Goal: Task Accomplishment & Management: Manage account settings

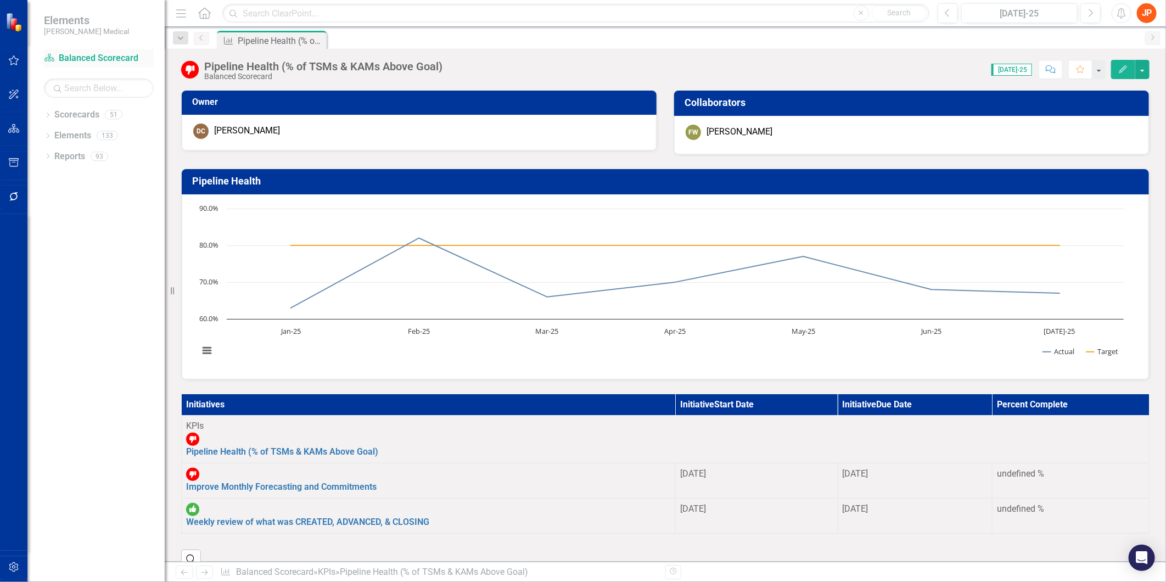
click at [85, 58] on link "Scorecard Balanced Scorecard" at bounding box center [99, 58] width 110 height 13
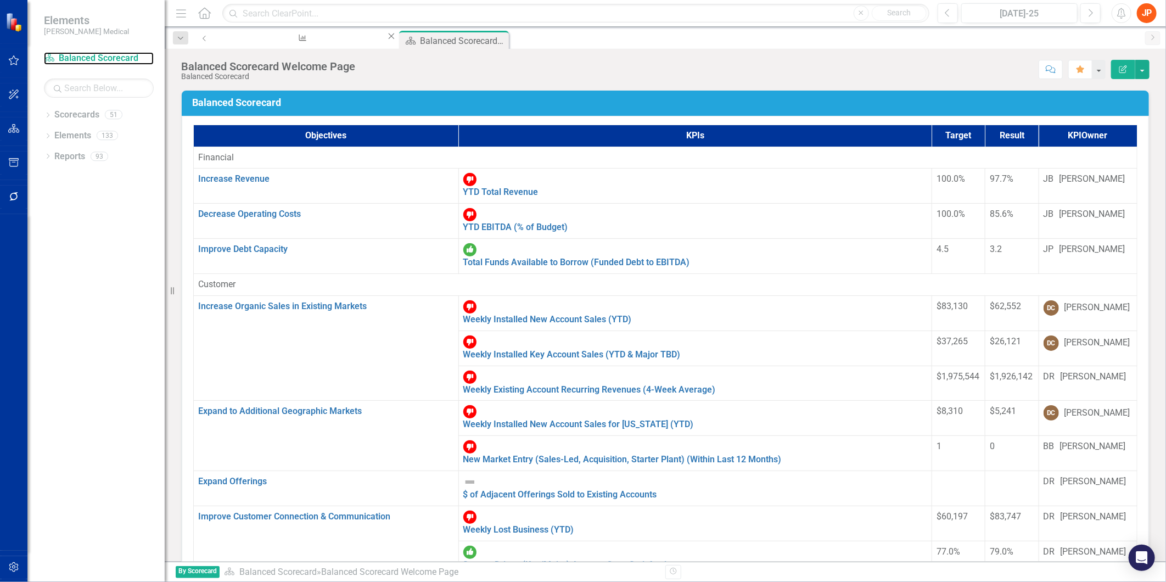
scroll to position [183, 0]
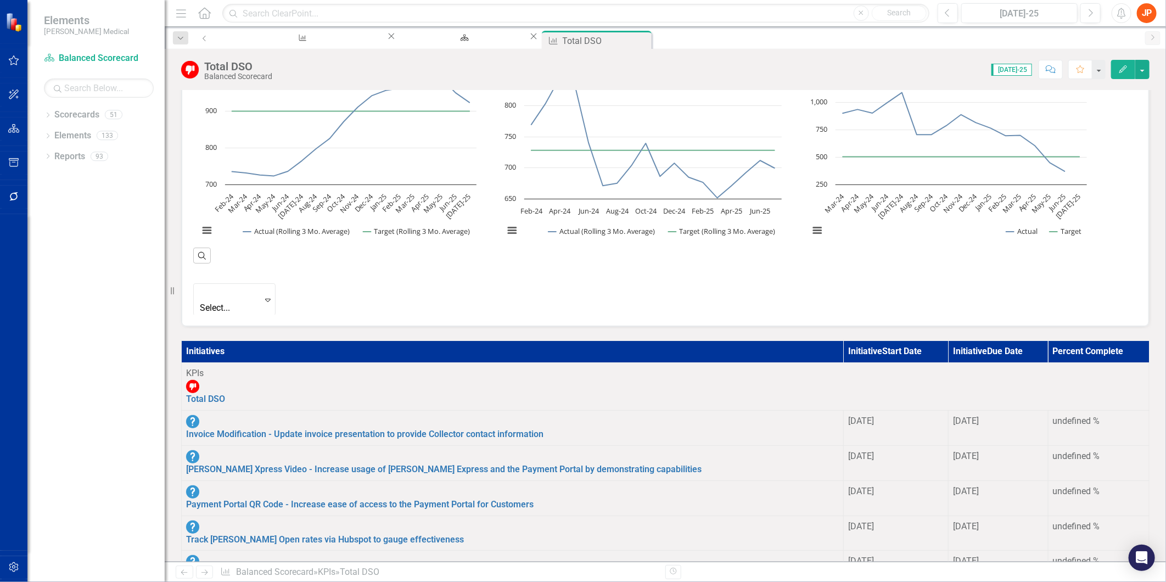
scroll to position [426, 0]
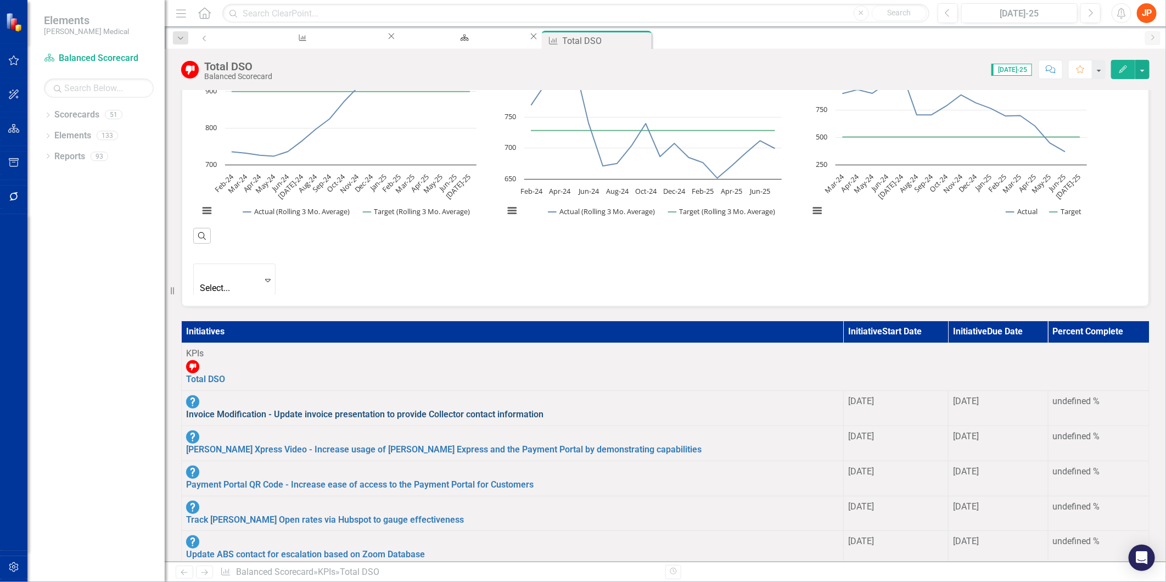
click at [513, 409] on link "Invoice Modification - Update invoice presentation to provide Collector contact…" at bounding box center [364, 414] width 357 height 10
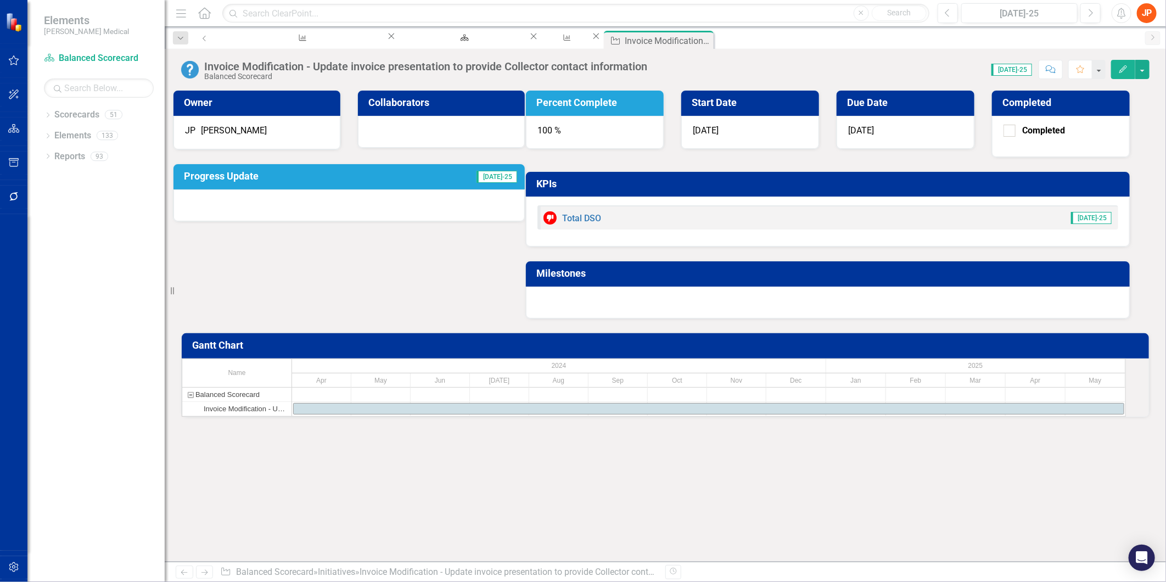
click at [663, 133] on div "100 %" at bounding box center [595, 132] width 138 height 33
click at [362, 195] on div at bounding box center [348, 205] width 351 height 32
click at [286, 182] on h3 "Progress Update" at bounding box center [291, 176] width 215 height 11
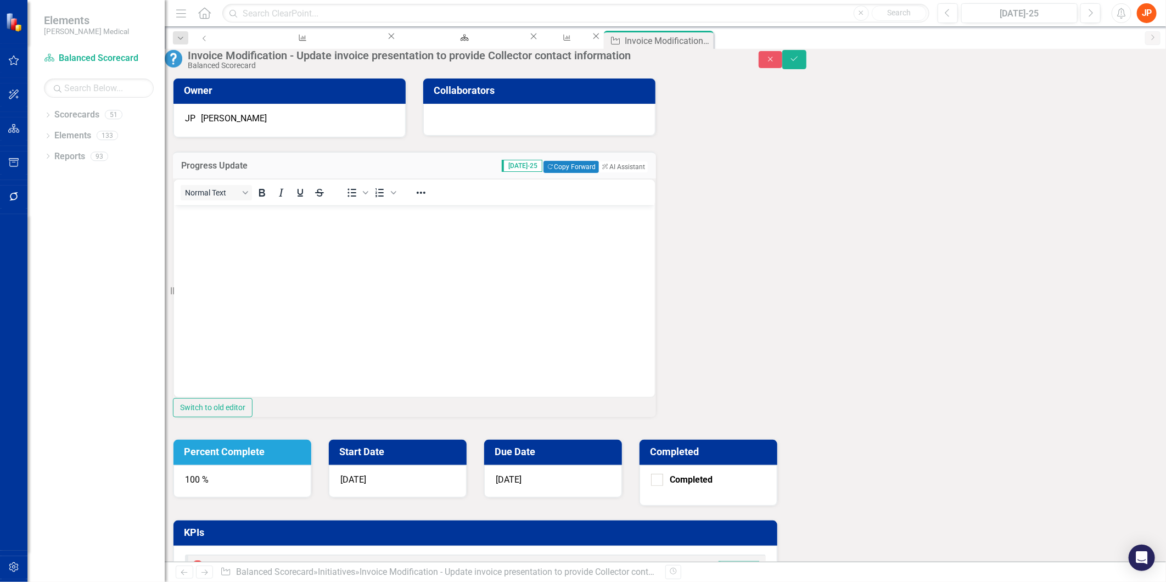
click at [195, 214] on p "Rich Text Area. Press ALT-0 for help." at bounding box center [413, 213] width 475 height 13
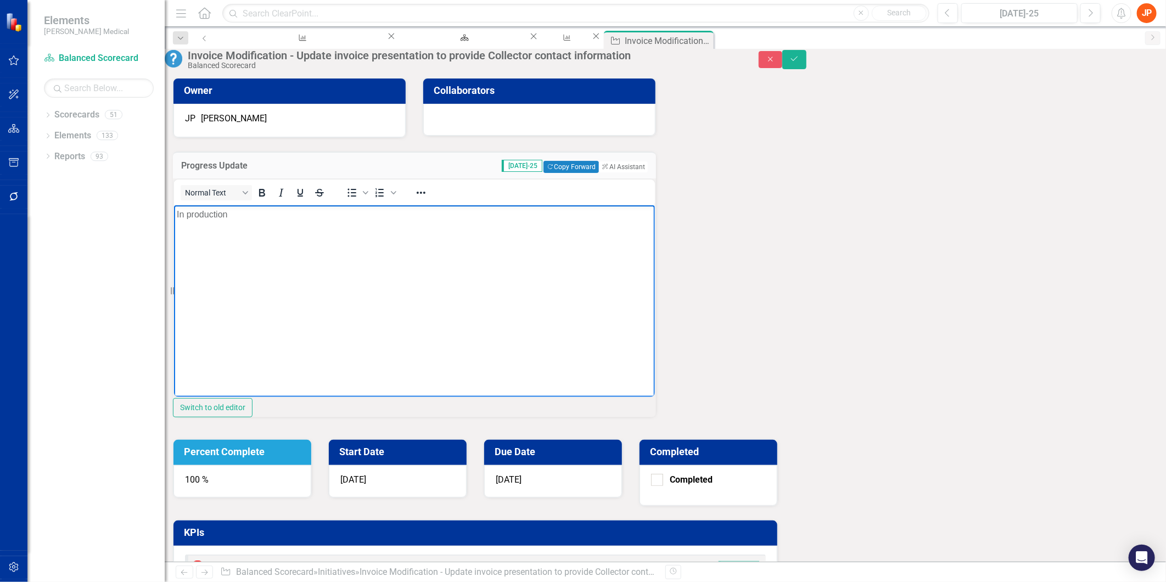
click at [329, 283] on body "In production" at bounding box center [413, 287] width 481 height 165
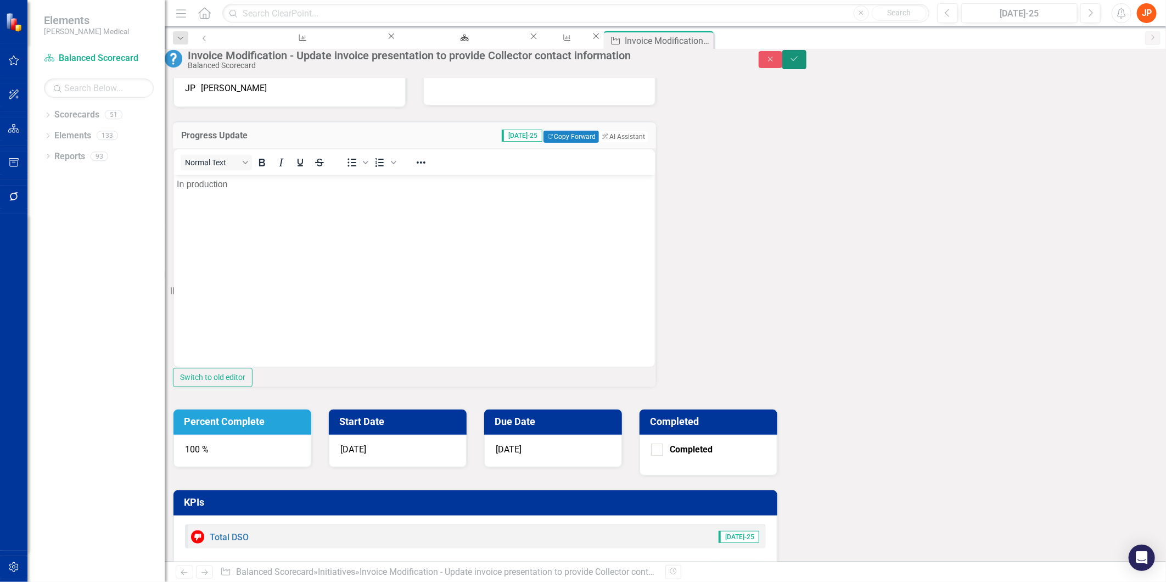
click at [799, 63] on icon "Save" at bounding box center [794, 59] width 10 height 8
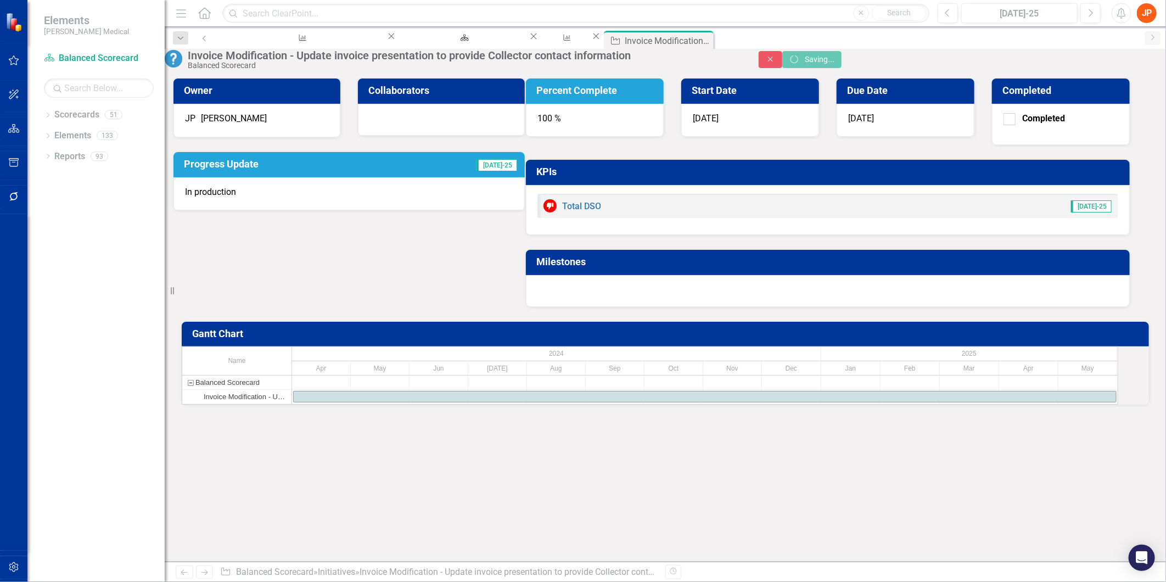
scroll to position [0, 0]
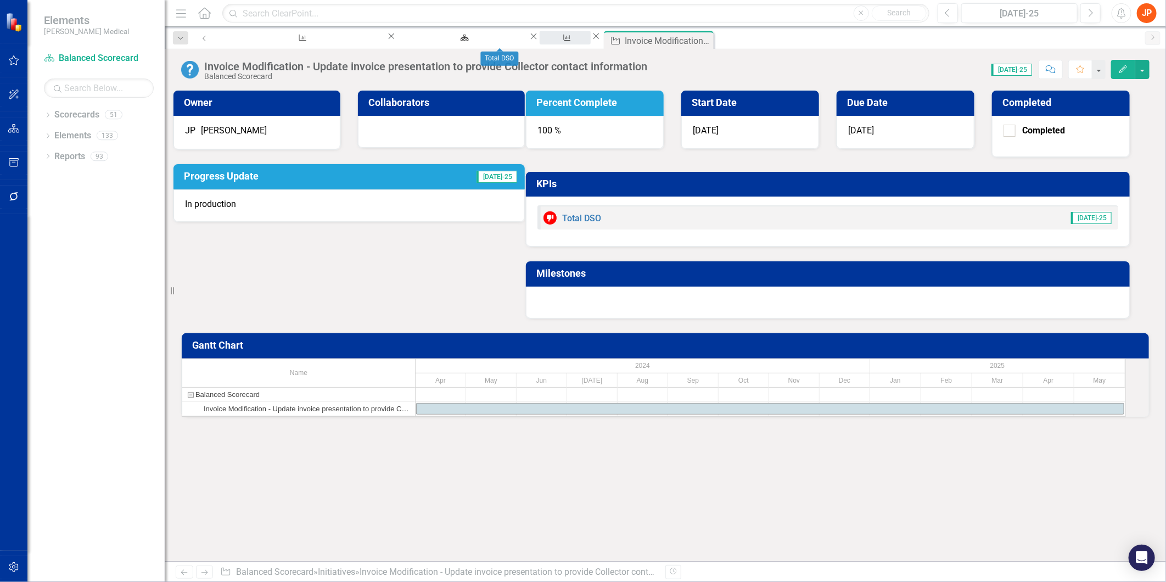
click at [549, 41] on div "Total DSO" at bounding box center [564, 48] width 31 height 14
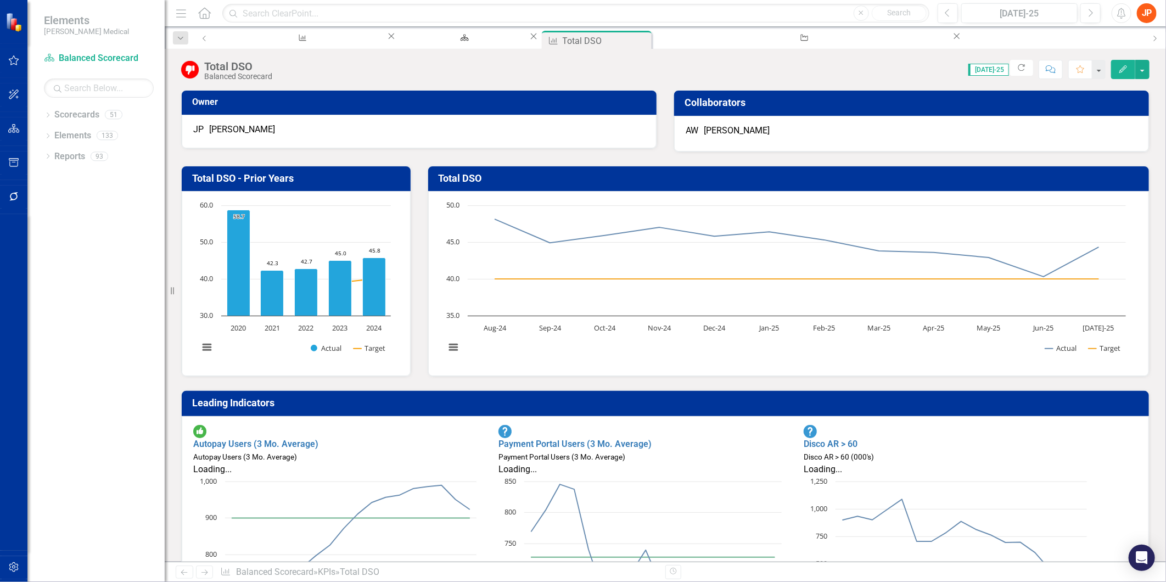
scroll to position [244, 0]
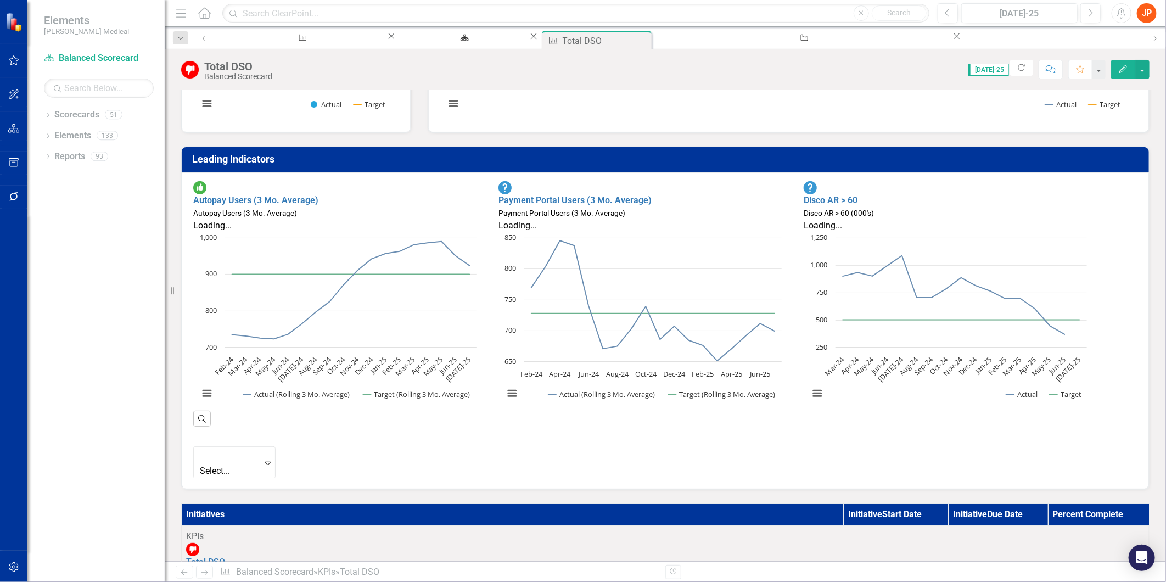
click at [1053, 578] on div "undefined %" at bounding box center [1099, 584] width 92 height 13
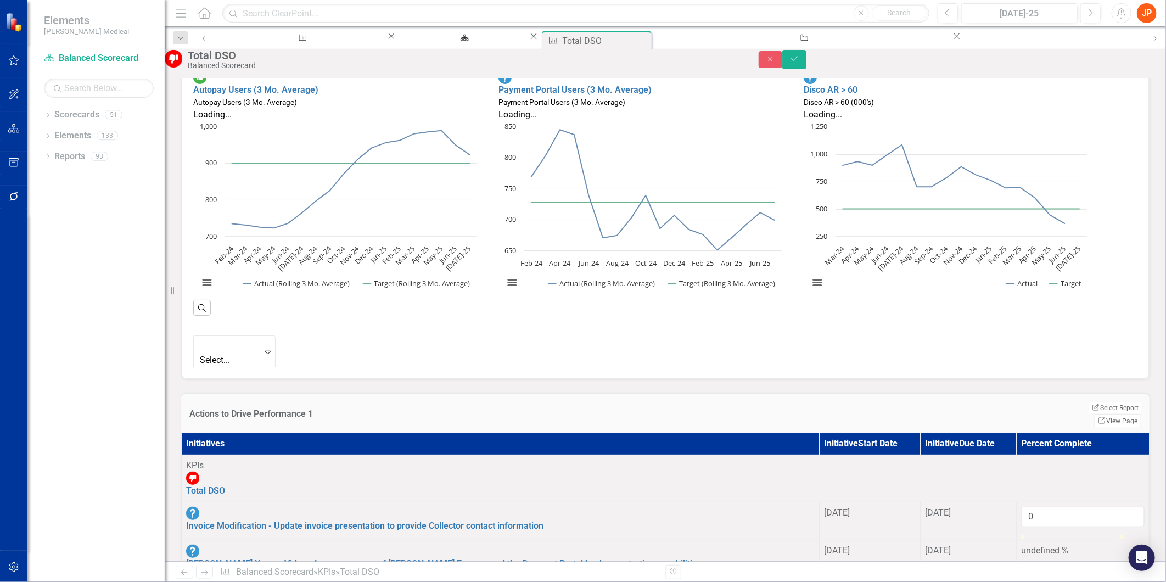
scroll to position [365, 0]
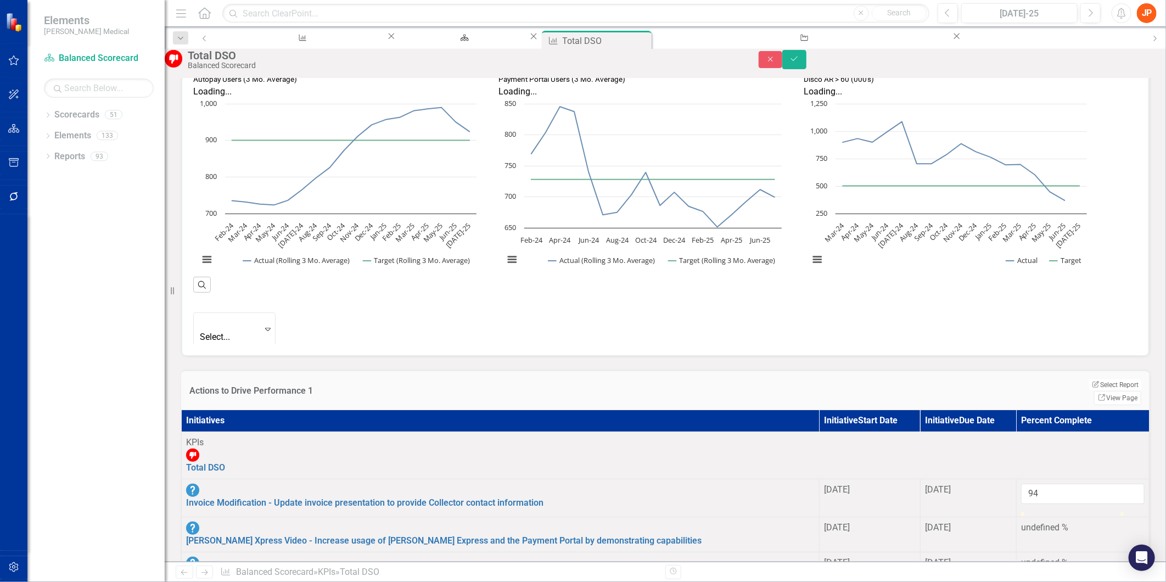
type input "100"
drag, startPoint x: 1041, startPoint y: 483, endPoint x: 1161, endPoint y: 484, distance: 120.2
click at [1161, 484] on div "Owner JP Jack Phillips Collaborators AW Aaron Wilkins Total DSO - Prior Years C…" at bounding box center [665, 319] width 1001 height 483
click at [806, 64] on button "Save" at bounding box center [794, 59] width 24 height 19
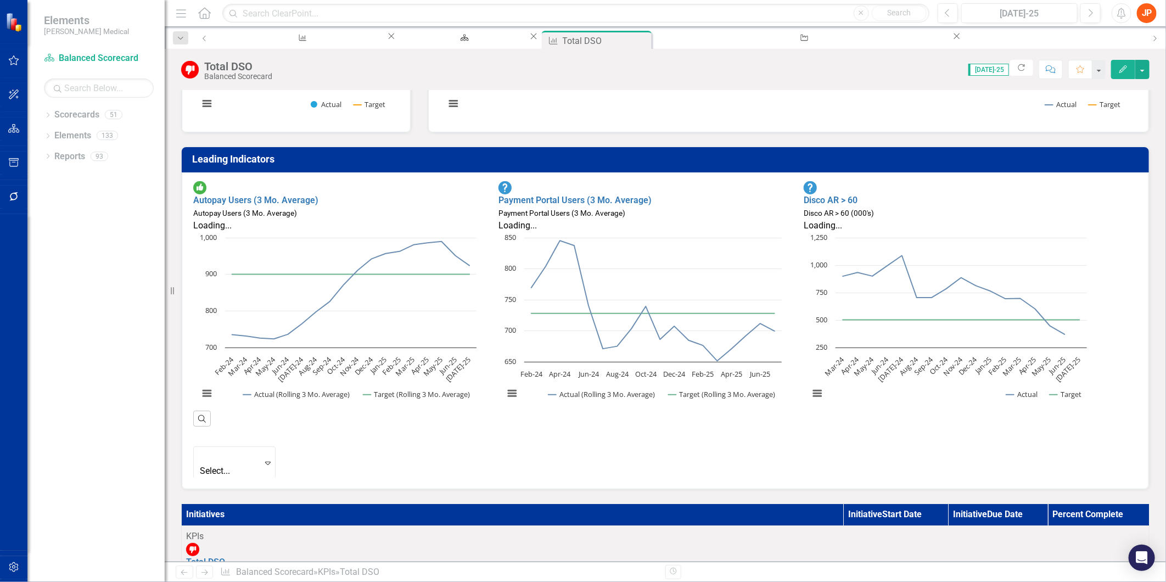
scroll to position [305, 0]
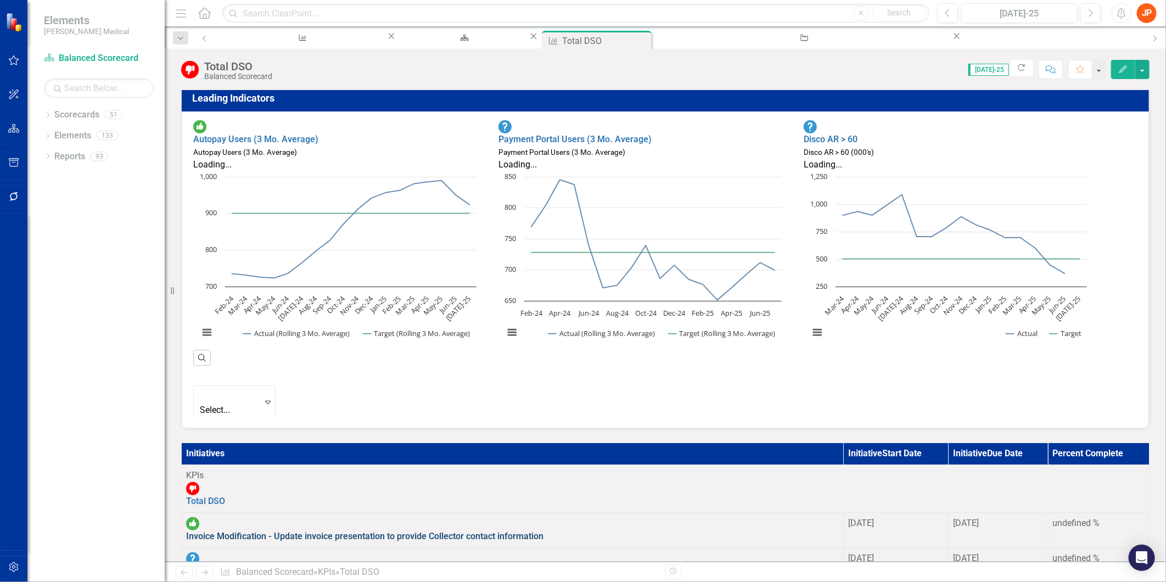
click at [223, 531] on link "Invoice Modification - Update invoice presentation to provide Collector contact…" at bounding box center [364, 536] width 357 height 10
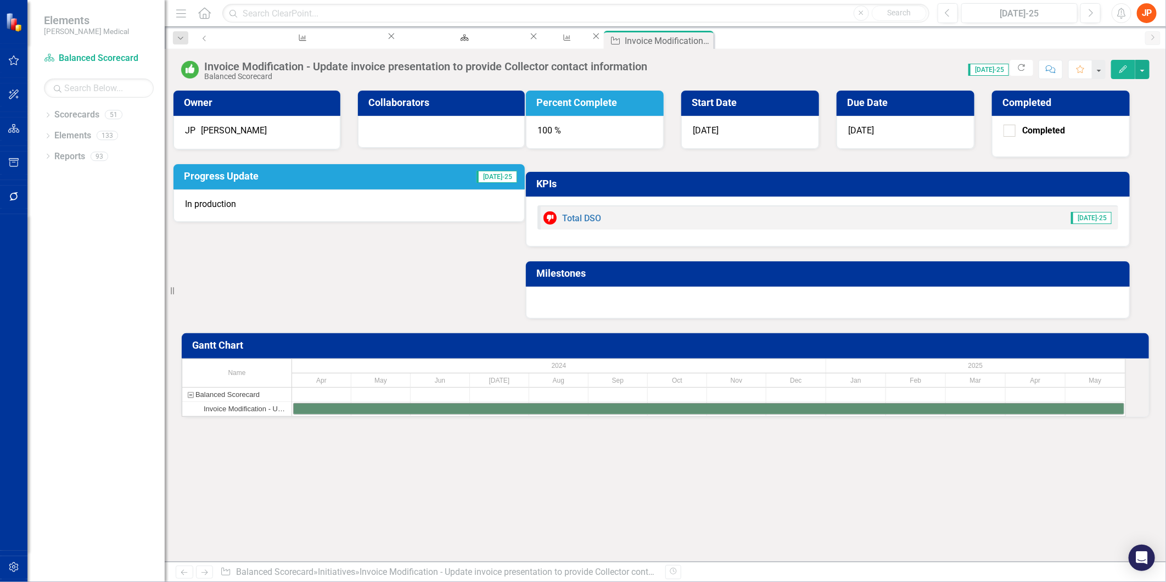
click at [437, 274] on div "Owner JP Jack Phillips Collaborators Progress Update Jul-25 In production Perce…" at bounding box center [665, 197] width 984 height 243
click at [663, 119] on div "100 %" at bounding box center [595, 132] width 138 height 33
click at [663, 135] on div "100 %" at bounding box center [595, 132] width 138 height 33
click at [663, 128] on div "100 %" at bounding box center [595, 132] width 138 height 33
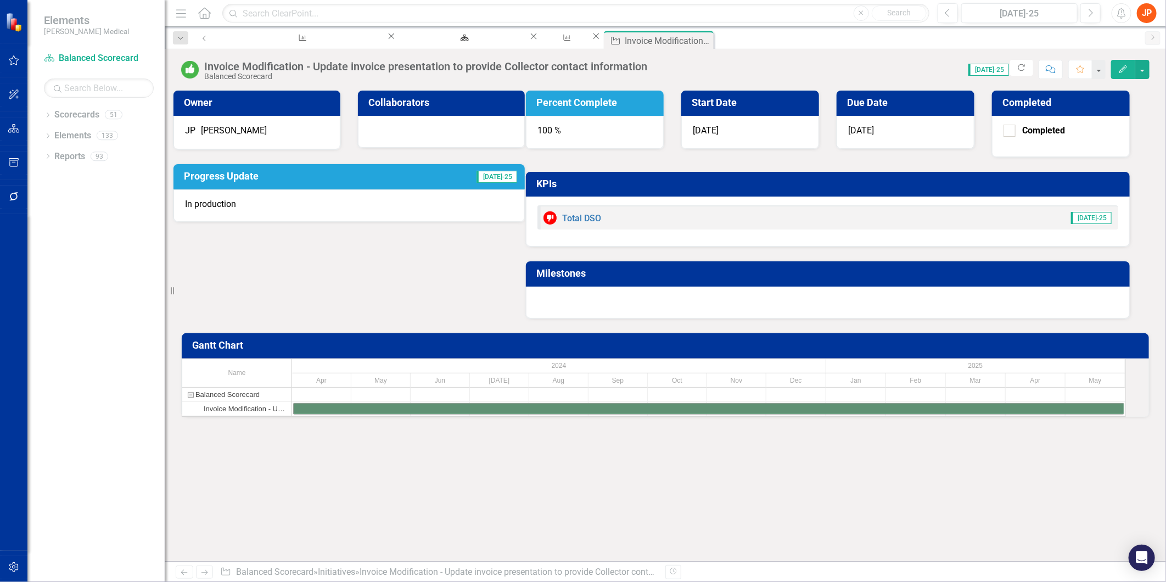
click at [663, 128] on div "100 %" at bounding box center [595, 132] width 138 height 33
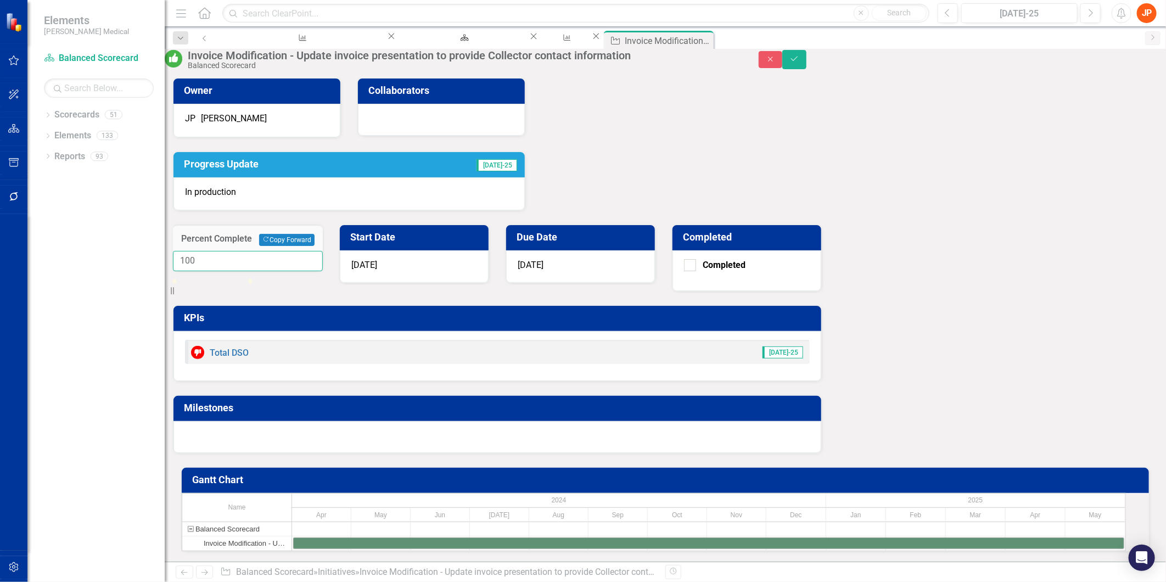
drag, startPoint x: 709, startPoint y: 144, endPoint x: 679, endPoint y: 143, distance: 29.7
click at [323, 251] on div "100" at bounding box center [248, 261] width 150 height 20
type input "100"
click at [584, 264] on div "Owner JP Jack Phillips Collaborators Progress Update Jul-25 In production Perce…" at bounding box center [665, 258] width 984 height 389
click at [806, 68] on button "Save" at bounding box center [794, 59] width 24 height 19
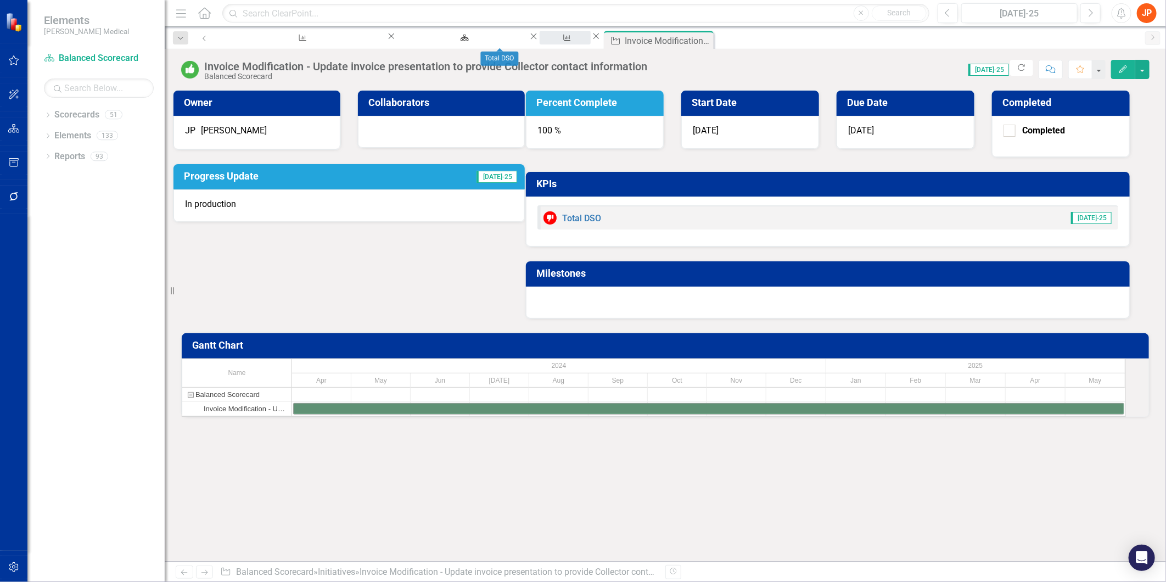
click at [549, 41] on div "Total DSO" at bounding box center [564, 48] width 31 height 14
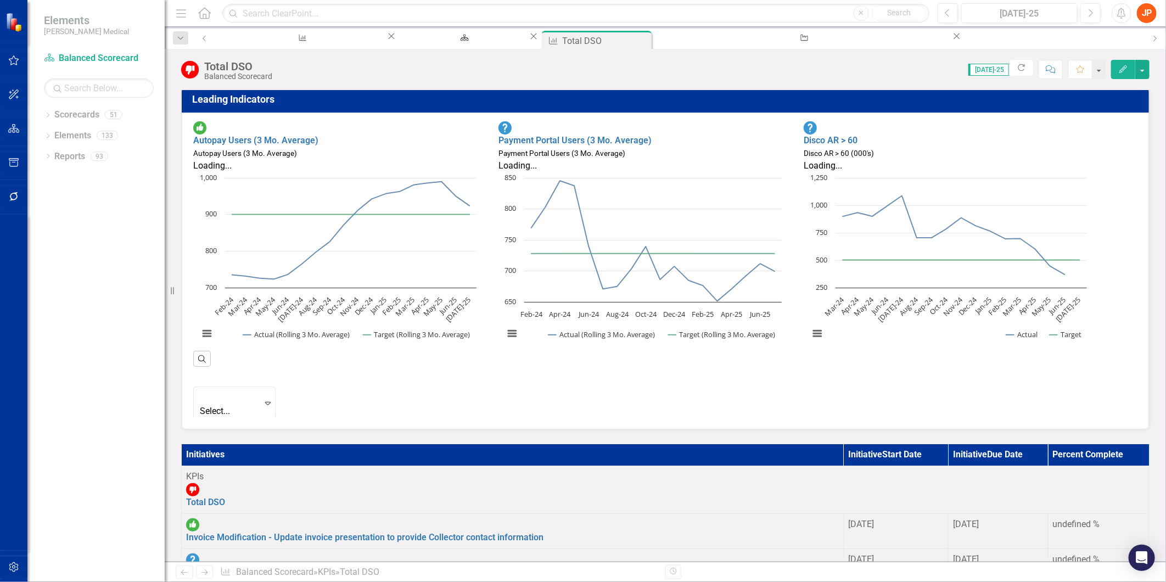
scroll to position [305, 0]
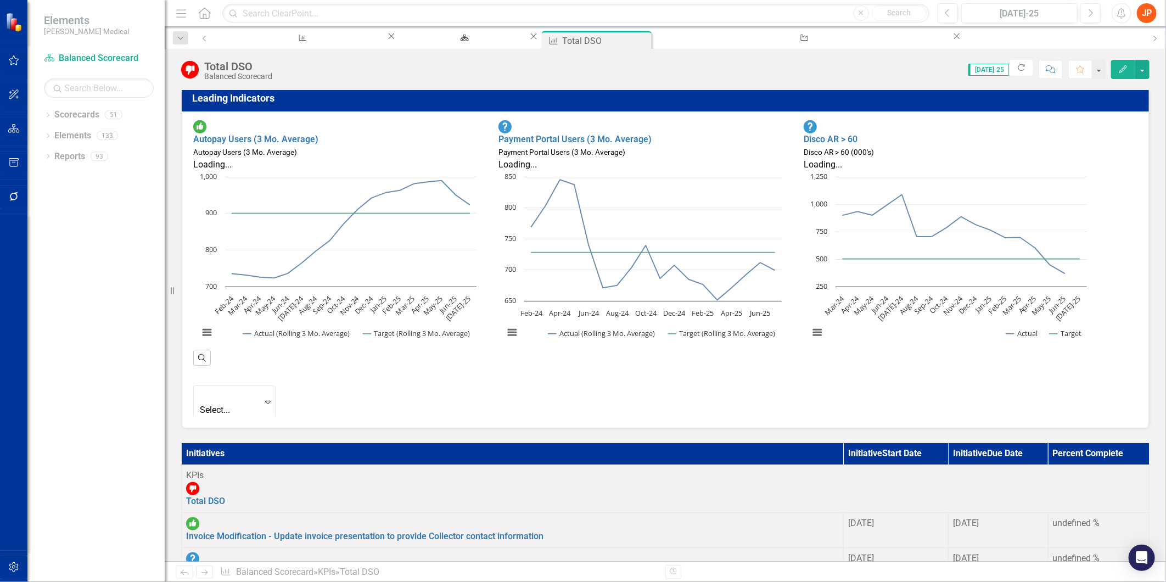
click at [637, 566] on link "[PERSON_NAME] Xpress Video - Increase usage of [PERSON_NAME] Express and the Pa…" at bounding box center [443, 571] width 515 height 10
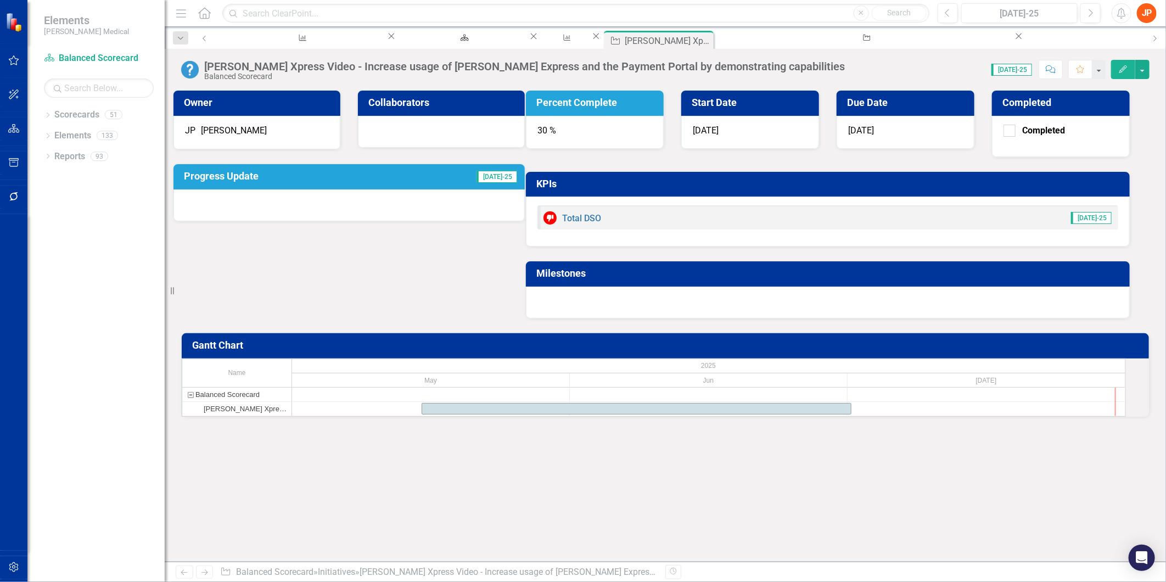
click at [398, 177] on h3 "Progress Update" at bounding box center [291, 176] width 215 height 11
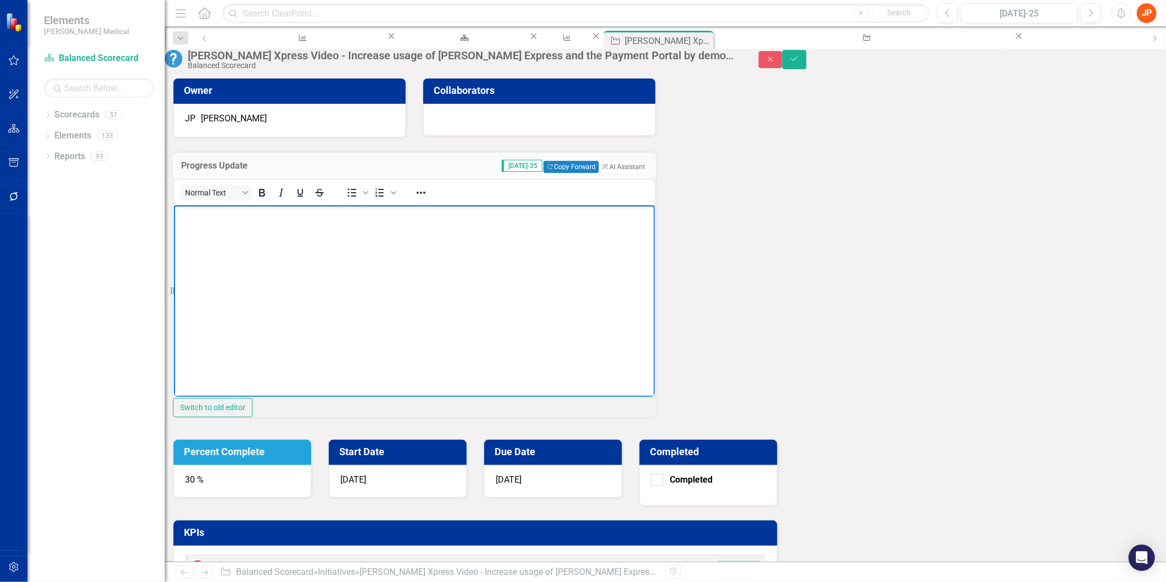
click at [202, 215] on p "Rich Text Area. Press ALT-0 for help." at bounding box center [413, 213] width 475 height 13
click at [328, 210] on p "Video in production with Pat Taggert" at bounding box center [413, 213] width 475 height 13
click at [311, 465] on div "30 %" at bounding box center [242, 481] width 138 height 33
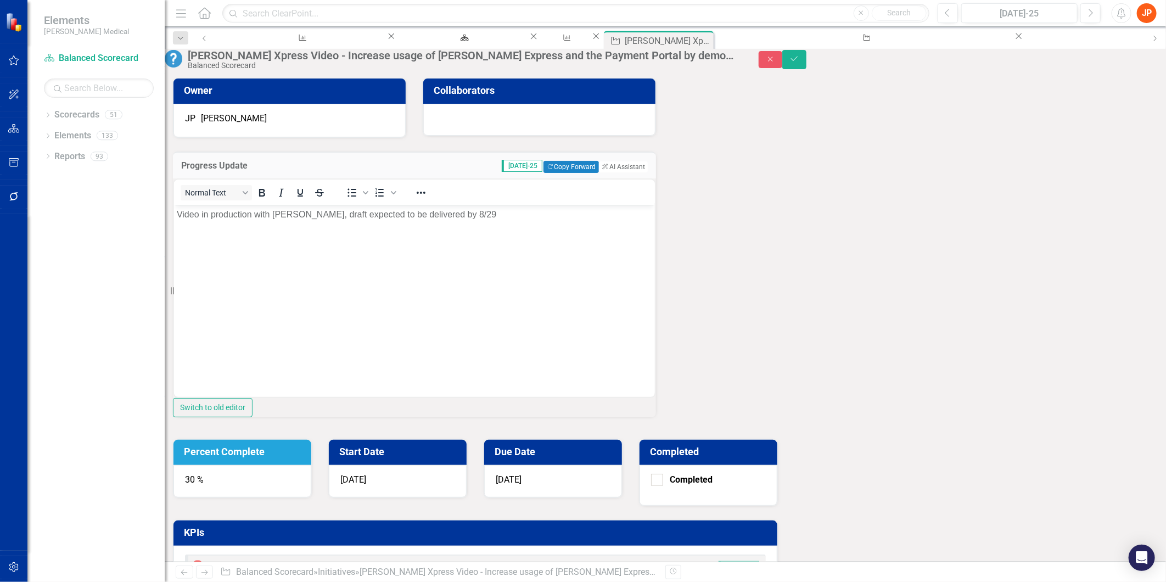
click at [311, 465] on div "30 %" at bounding box center [242, 481] width 138 height 33
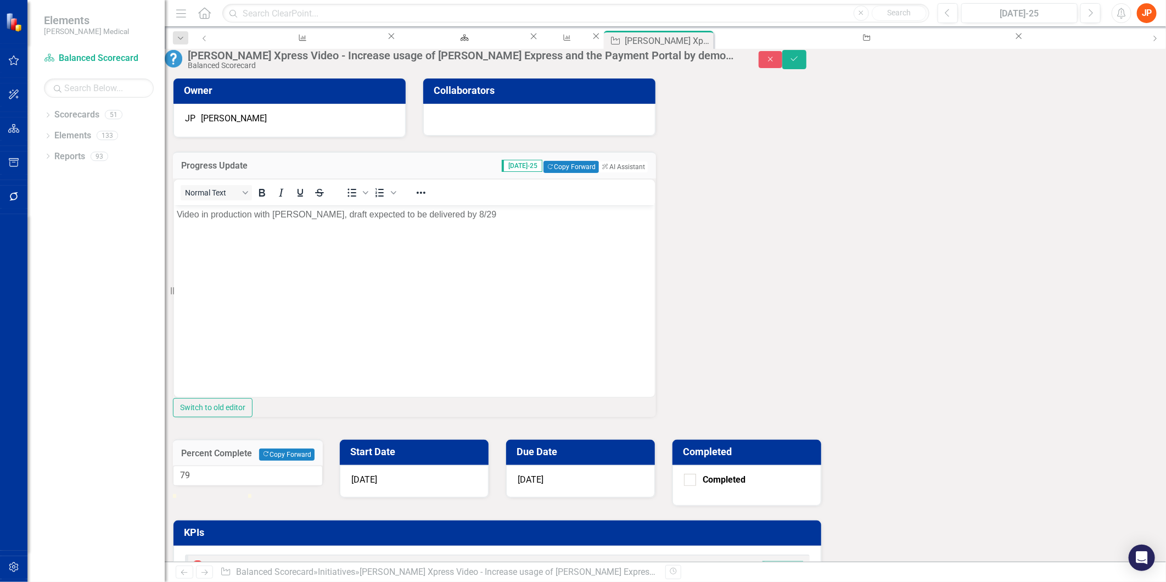
drag, startPoint x: 708, startPoint y: 179, endPoint x: 745, endPoint y: 181, distance: 36.8
click at [323, 494] on div at bounding box center [248, 494] width 150 height 0
click at [323, 465] on input "79" at bounding box center [248, 475] width 150 height 20
type input "80"
click at [323, 465] on input "80" at bounding box center [248, 475] width 150 height 20
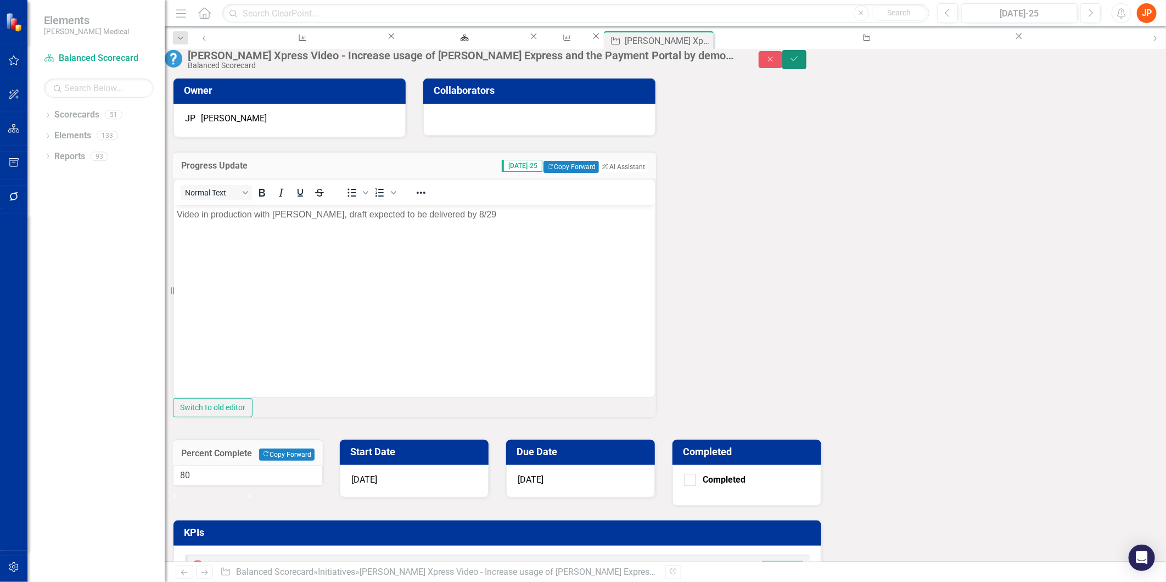
click at [799, 62] on icon "Save" at bounding box center [794, 59] width 10 height 8
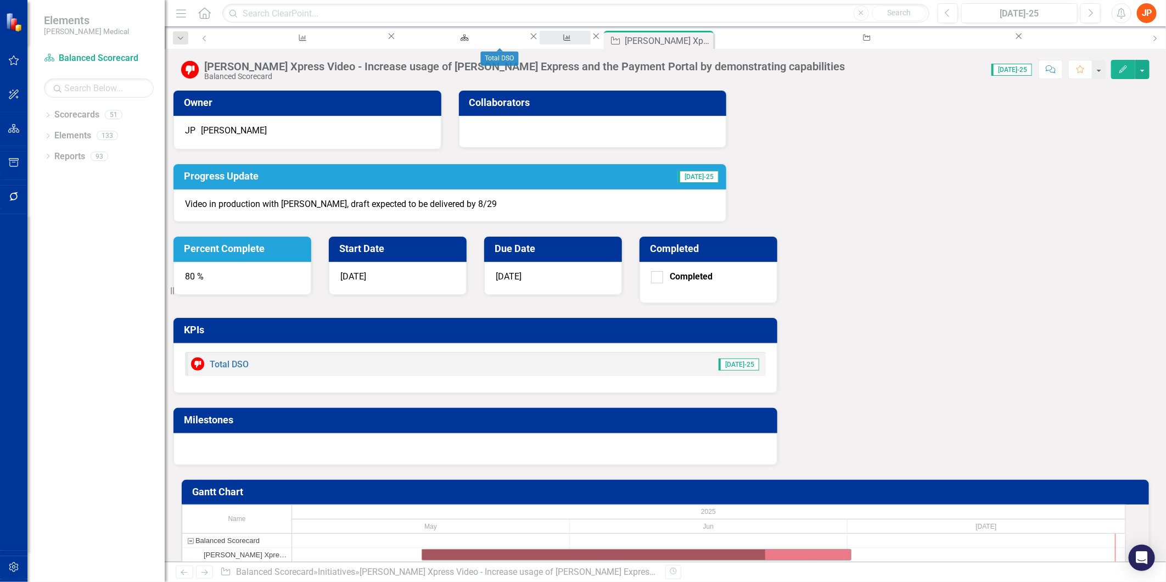
click at [549, 42] on div "Total DSO" at bounding box center [564, 48] width 31 height 14
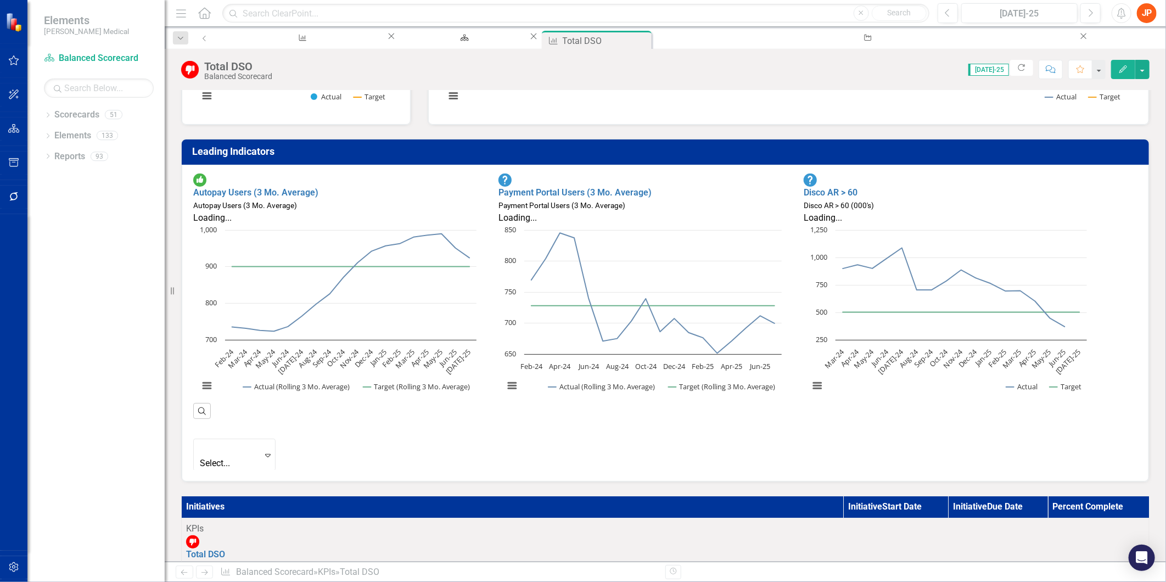
scroll to position [305, 0]
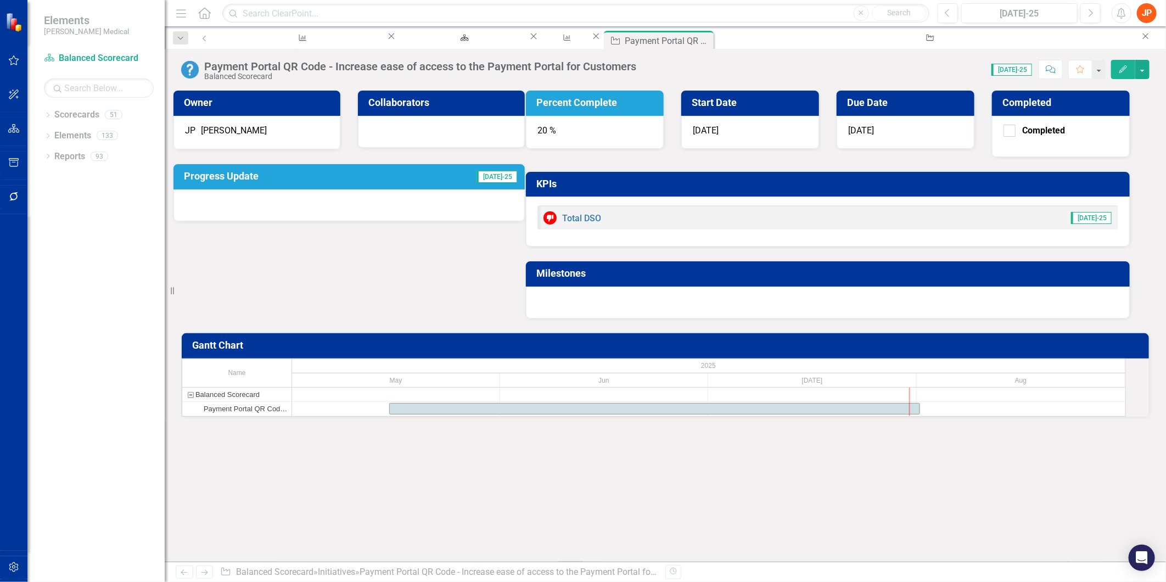
click at [277, 179] on h3 "Progress Update" at bounding box center [291, 176] width 215 height 11
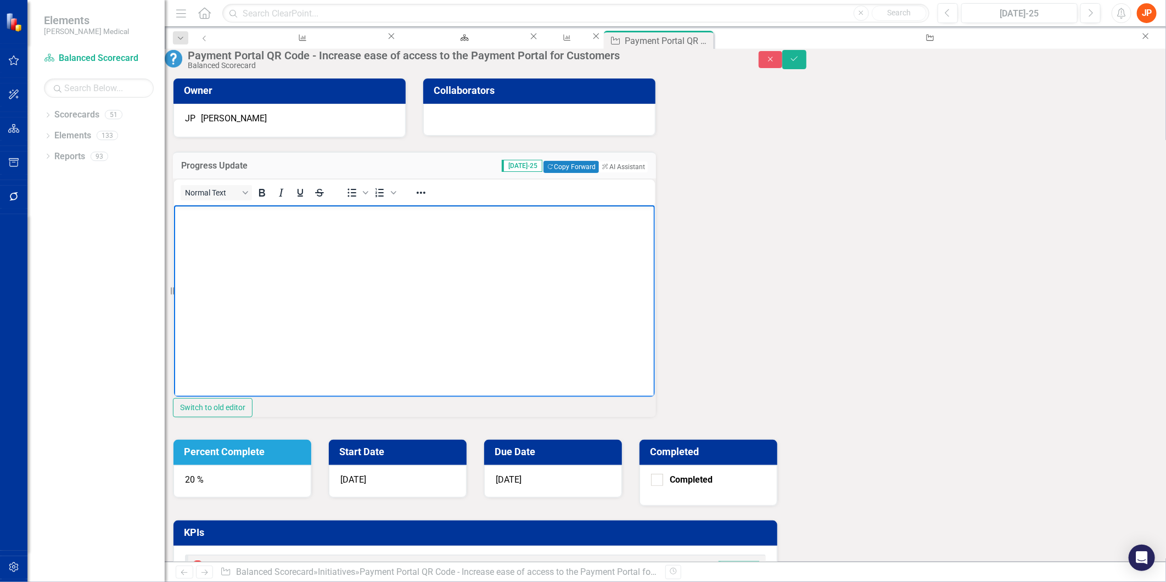
click at [199, 221] on body "Rich Text Area. Press ALT-0 for help." at bounding box center [413, 287] width 481 height 165
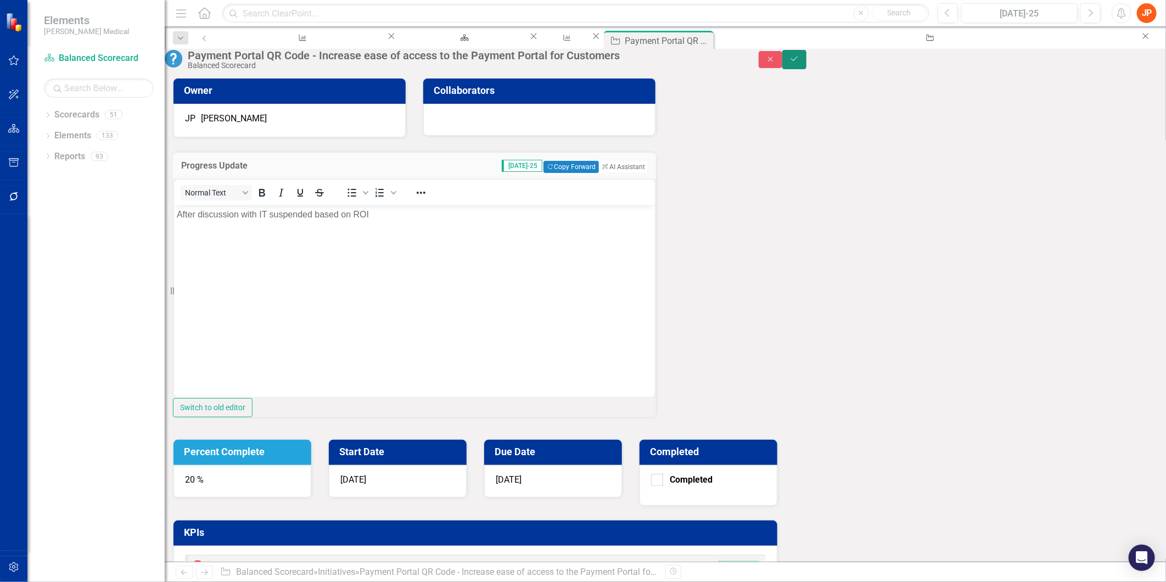
click at [799, 63] on icon "Save" at bounding box center [794, 59] width 10 height 8
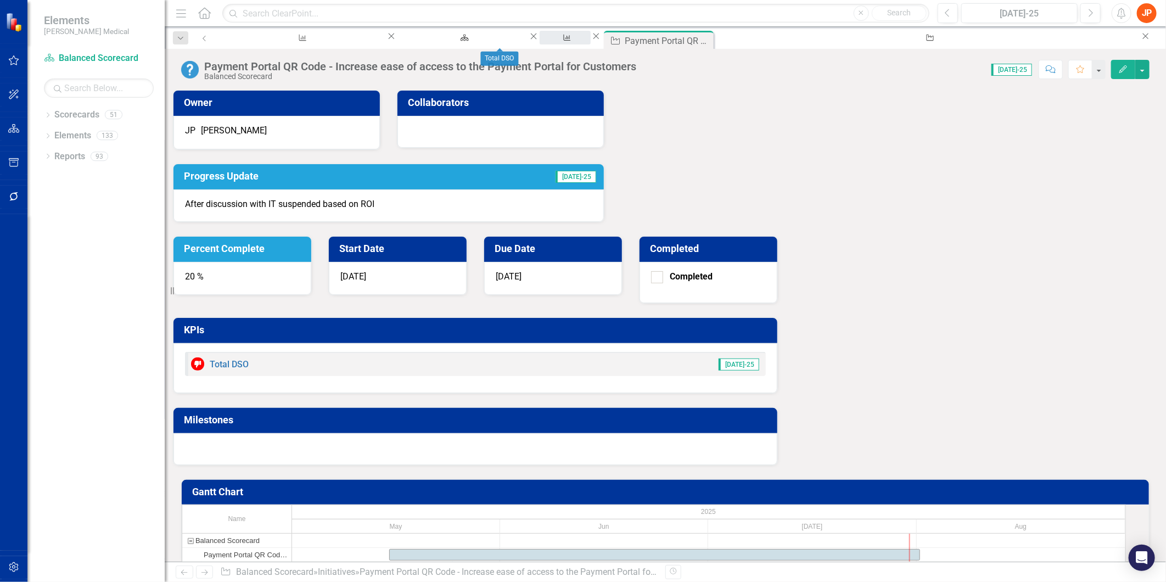
click at [549, 41] on div "Total DSO" at bounding box center [564, 48] width 31 height 14
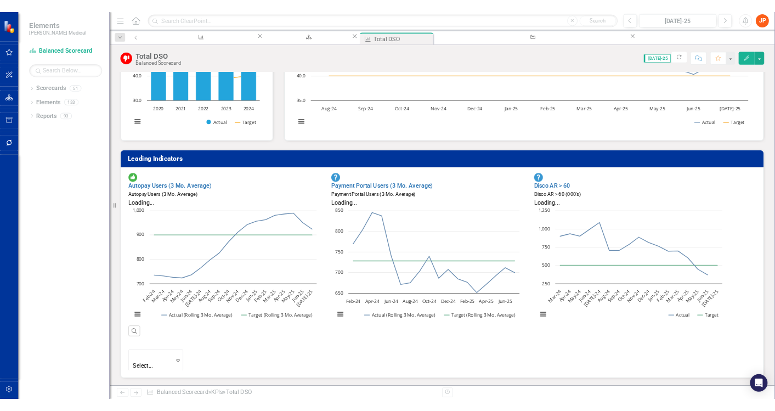
scroll to position [365, 0]
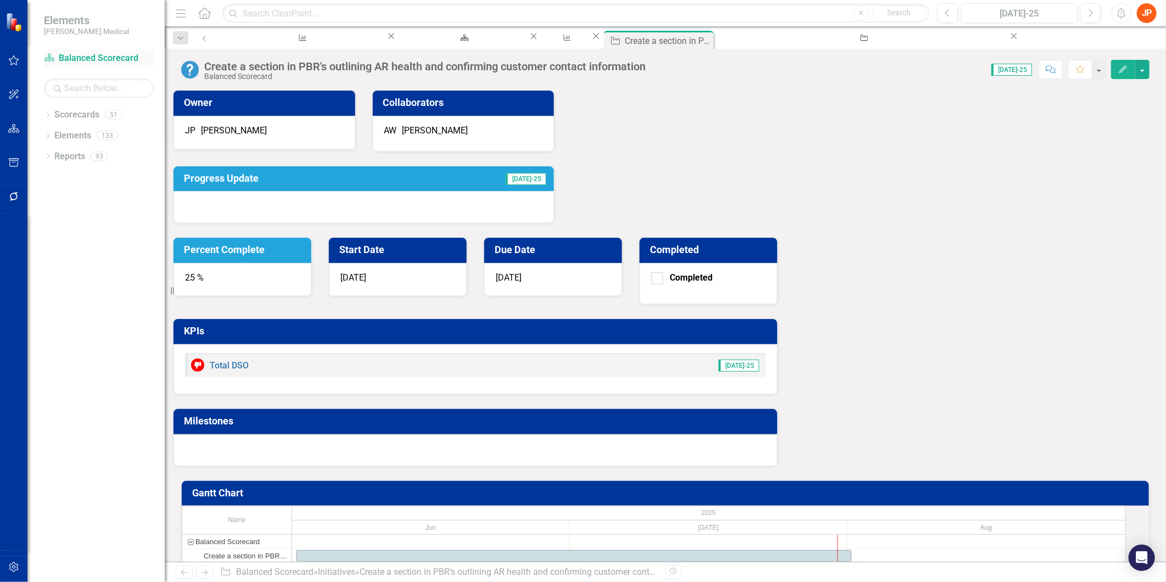
click at [90, 56] on link "Scorecard Balanced Scorecard" at bounding box center [99, 58] width 110 height 13
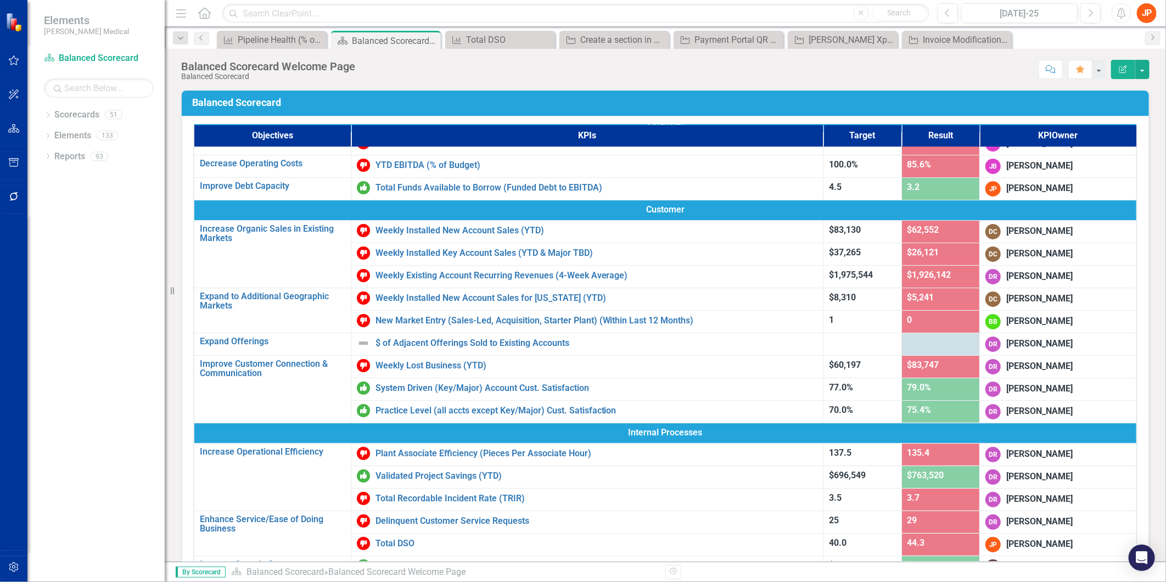
scroll to position [19, 0]
